Goal: Transaction & Acquisition: Obtain resource

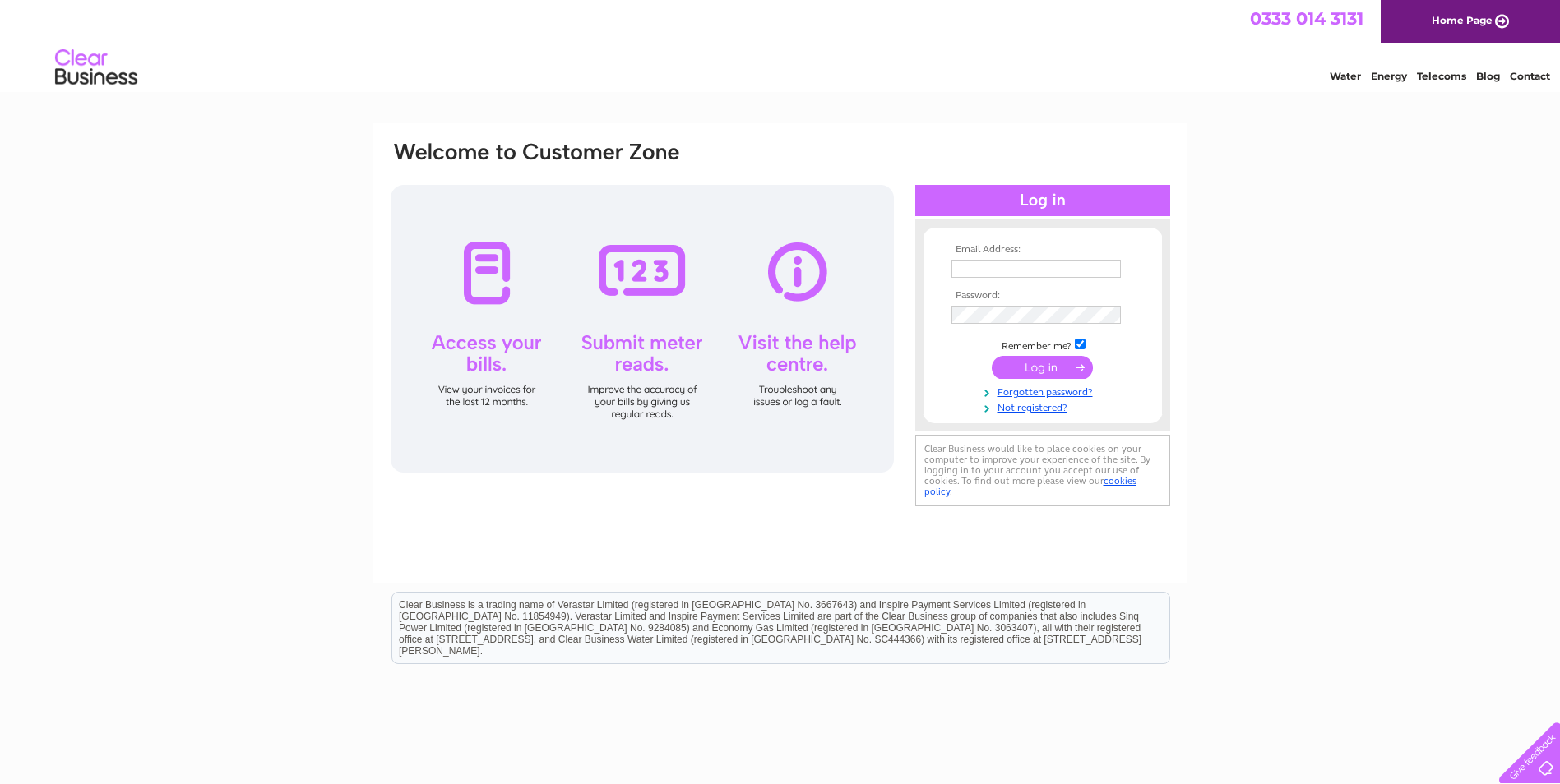
drag, startPoint x: 1054, startPoint y: 274, endPoint x: 1116, endPoint y: 267, distance: 62.4
click at [1054, 274] on input "text" at bounding box center [1036, 269] width 169 height 18
type input "[EMAIL_ADDRESS][PERSON_NAME][DOMAIN_NAME]"
click at [992, 357] on input "submit" at bounding box center [1042, 368] width 102 height 23
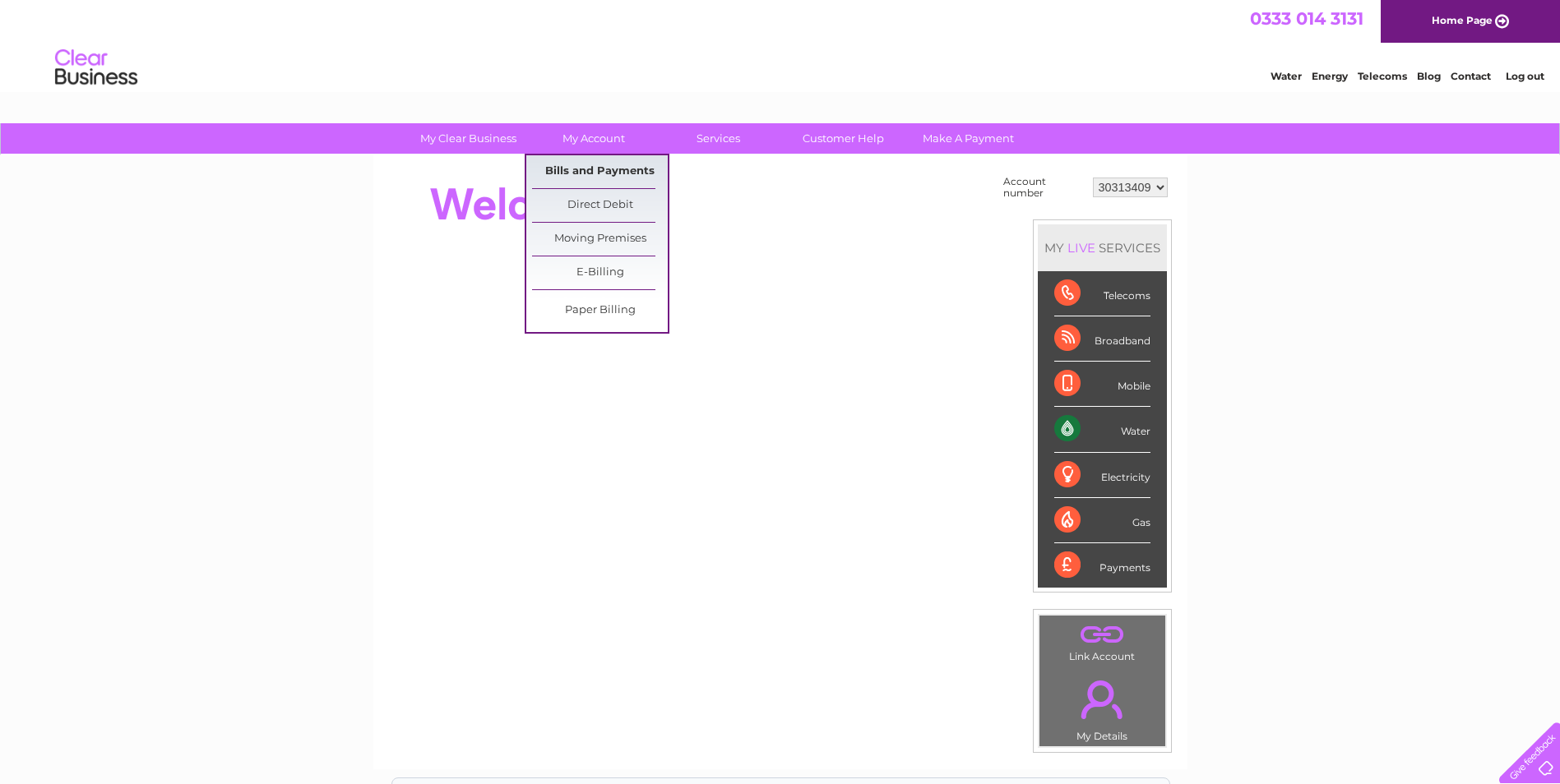
drag, startPoint x: 588, startPoint y: 171, endPoint x: 659, endPoint y: 182, distance: 71.8
click at [588, 170] on link "Bills and Payments" at bounding box center [600, 171] width 135 height 33
click at [594, 168] on link "Bills and Payments" at bounding box center [600, 171] width 135 height 33
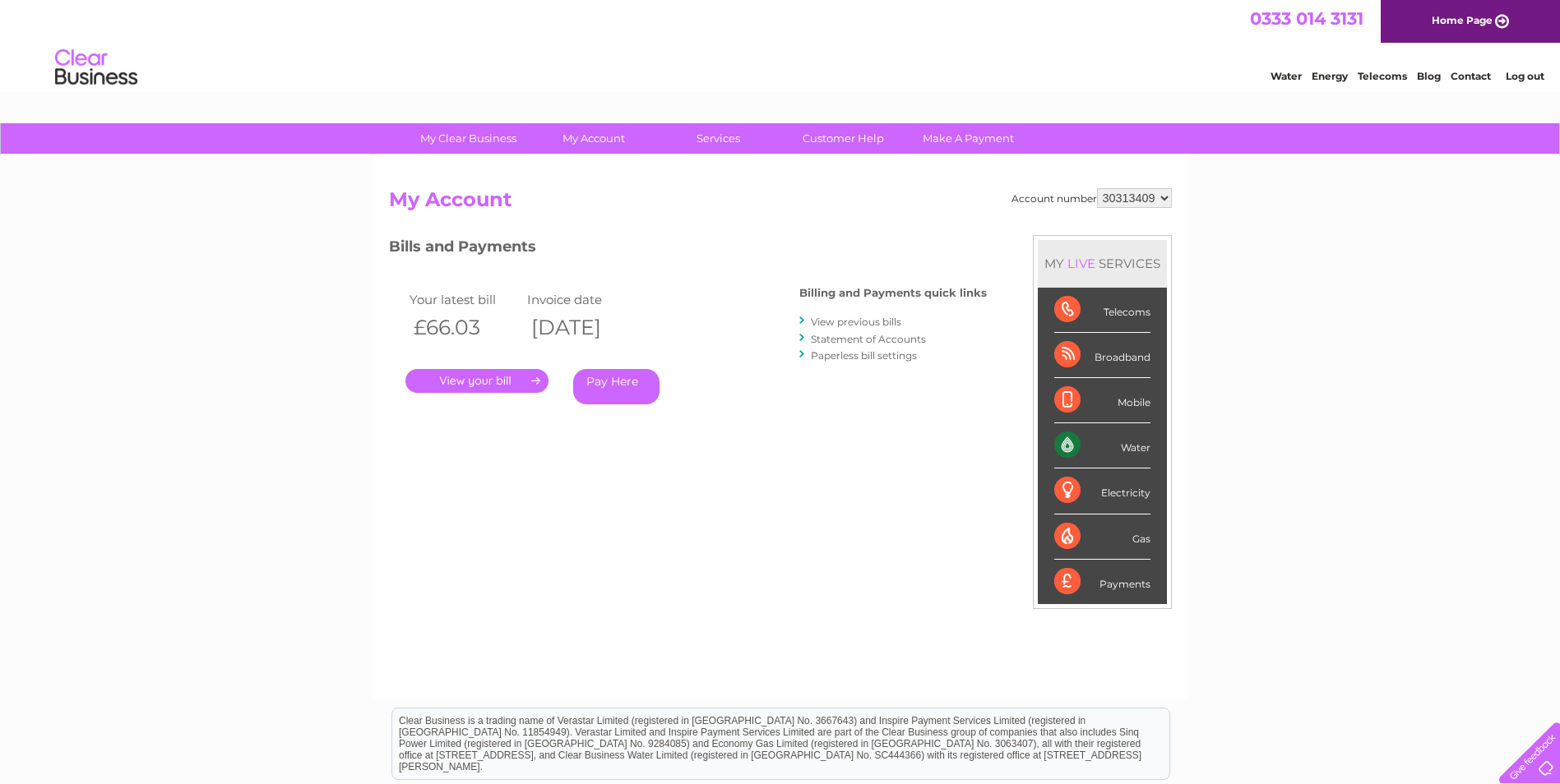
click at [498, 381] on link "." at bounding box center [477, 381] width 143 height 24
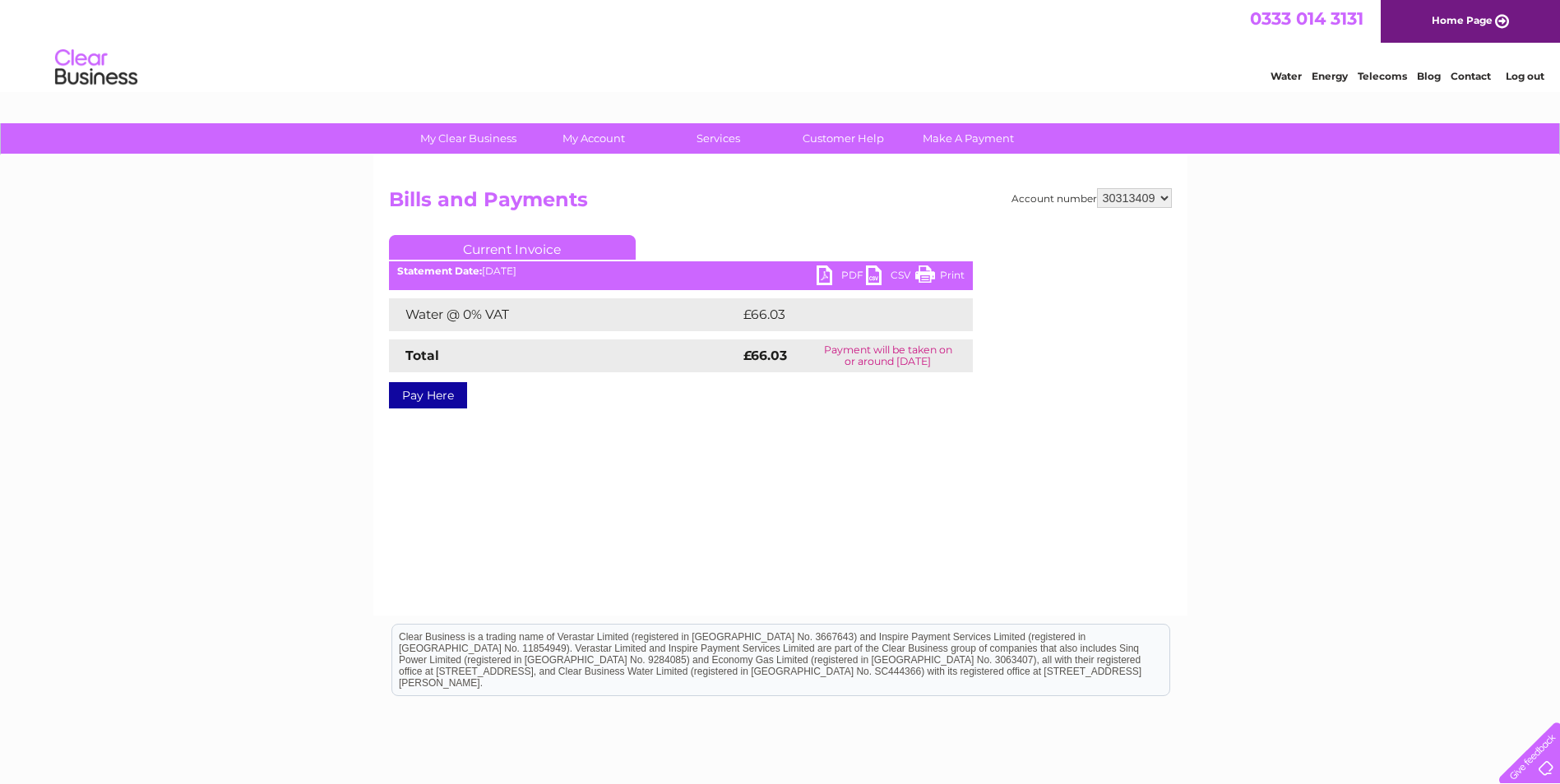
click at [835, 272] on link "PDF" at bounding box center [841, 278] width 50 height 24
